Goal: Download file/media

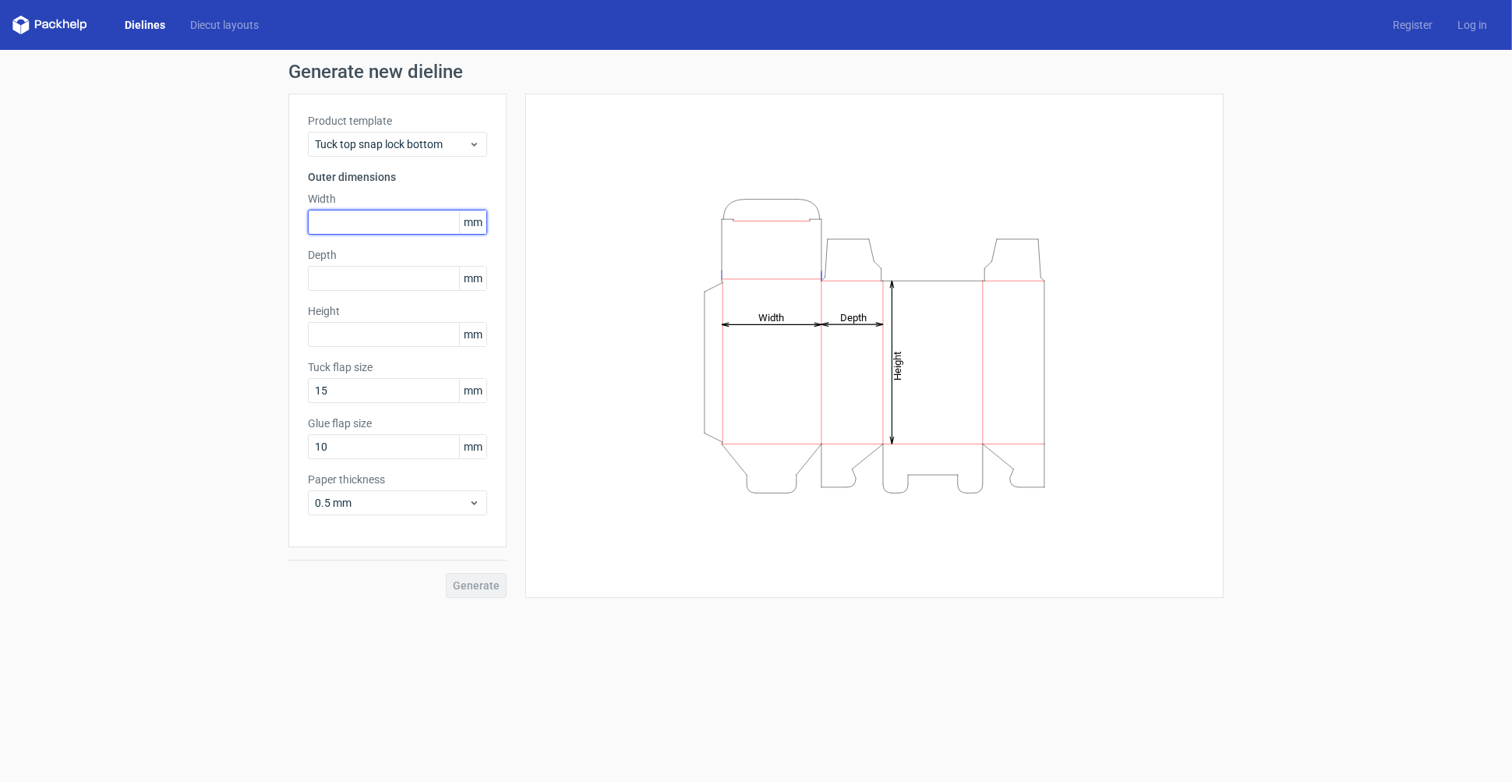
click at [377, 221] on input "text" at bounding box center [397, 222] width 179 height 25
type input "145"
type input "87"
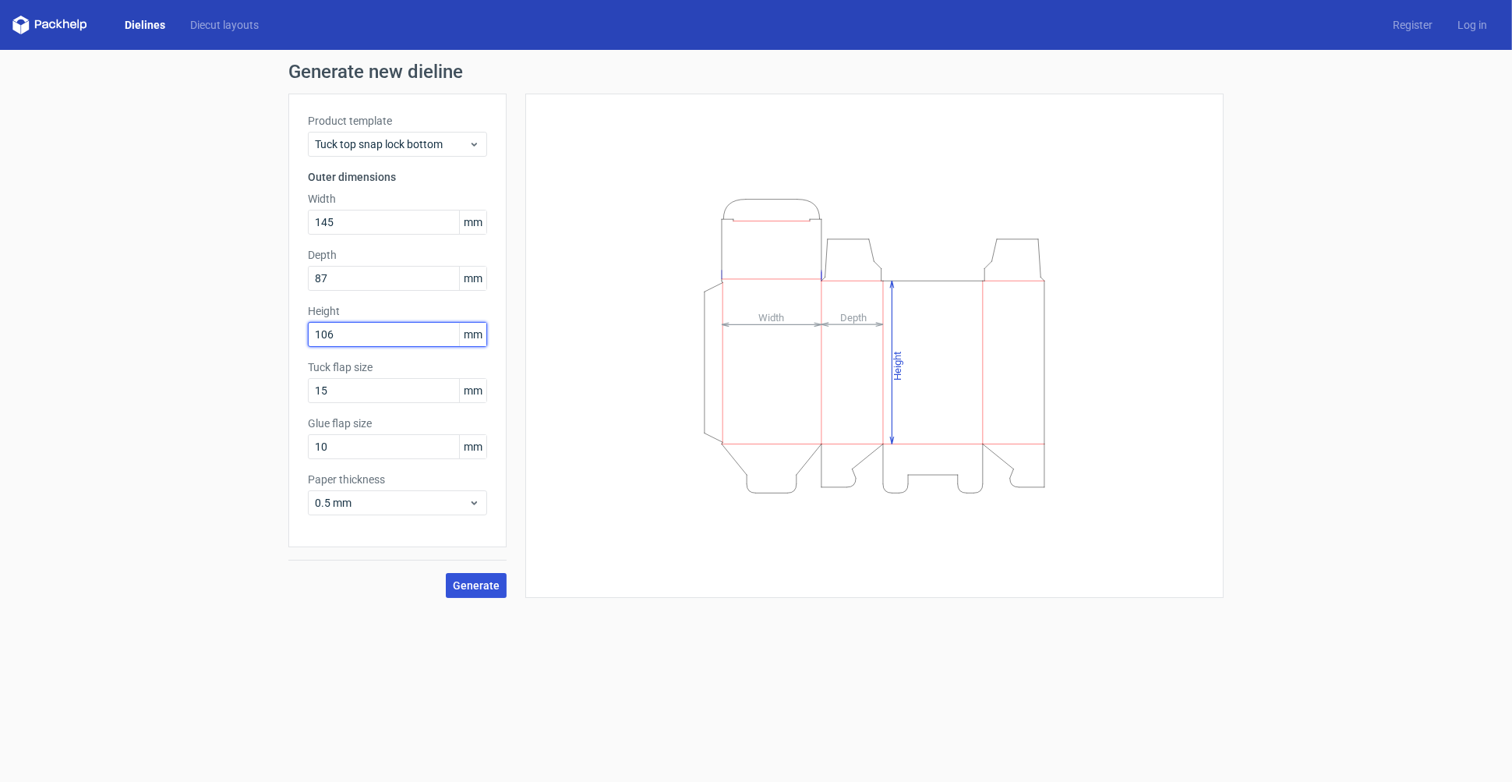
type input "106"
click at [484, 584] on span "Generate" at bounding box center [476, 585] width 47 height 11
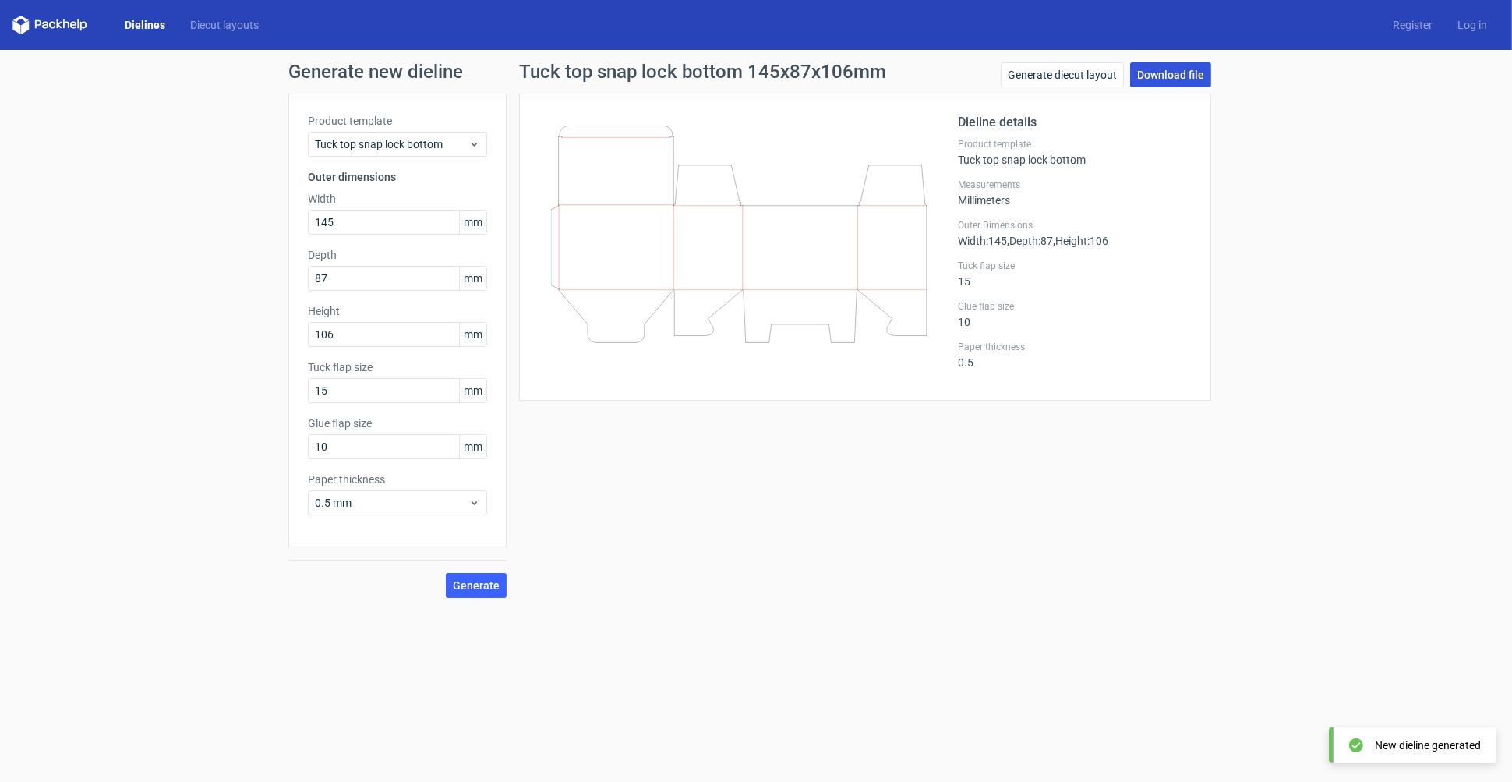
click at [1173, 74] on link "Download file" at bounding box center [1170, 74] width 81 height 25
